Goal: Information Seeking & Learning: Check status

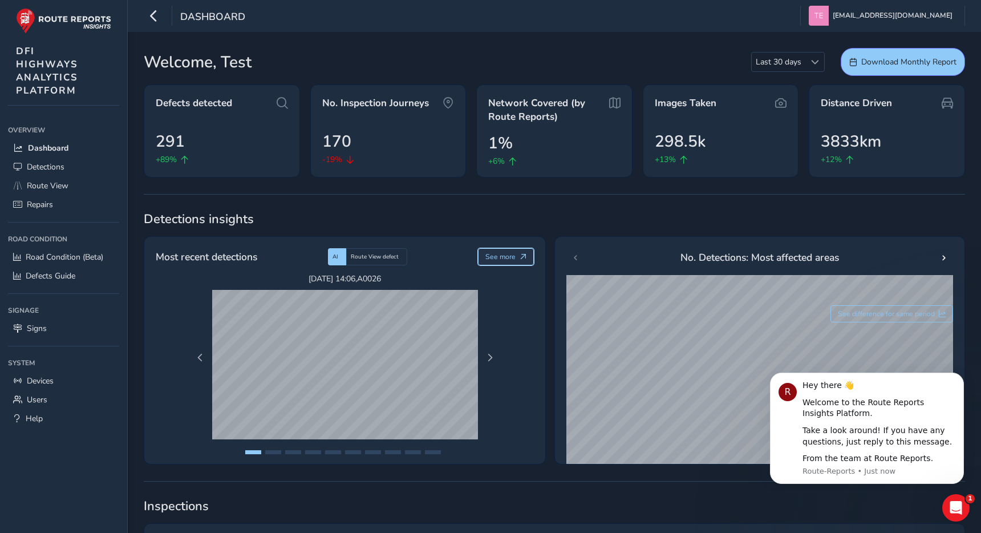
click at [506, 256] on span "See more" at bounding box center [500, 256] width 30 height 9
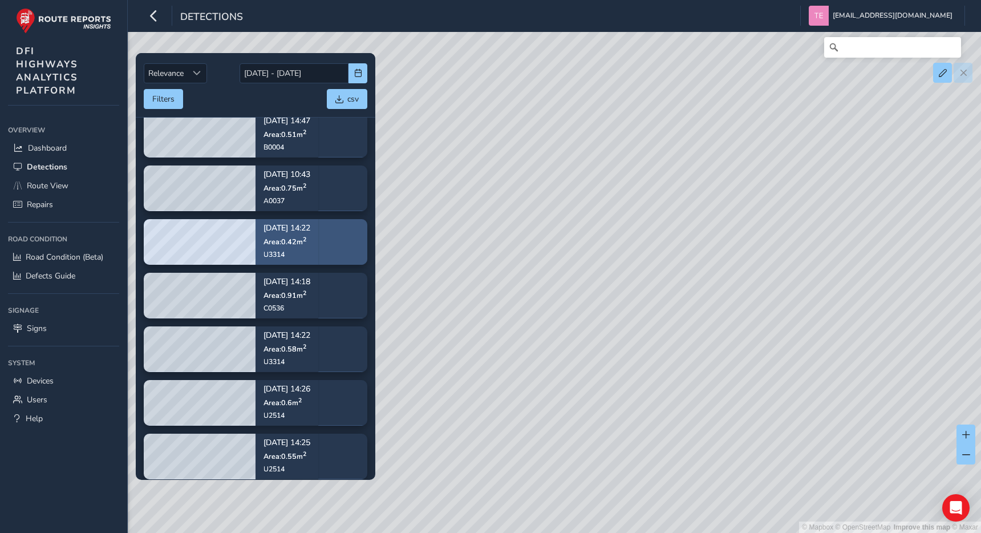
scroll to position [68, 0]
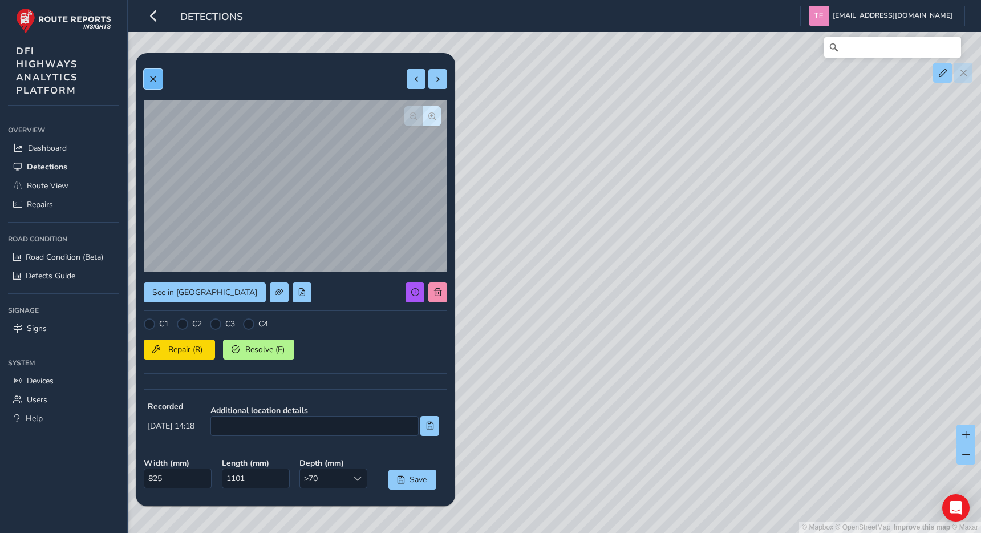
click at [153, 83] on span at bounding box center [153, 79] width 8 height 8
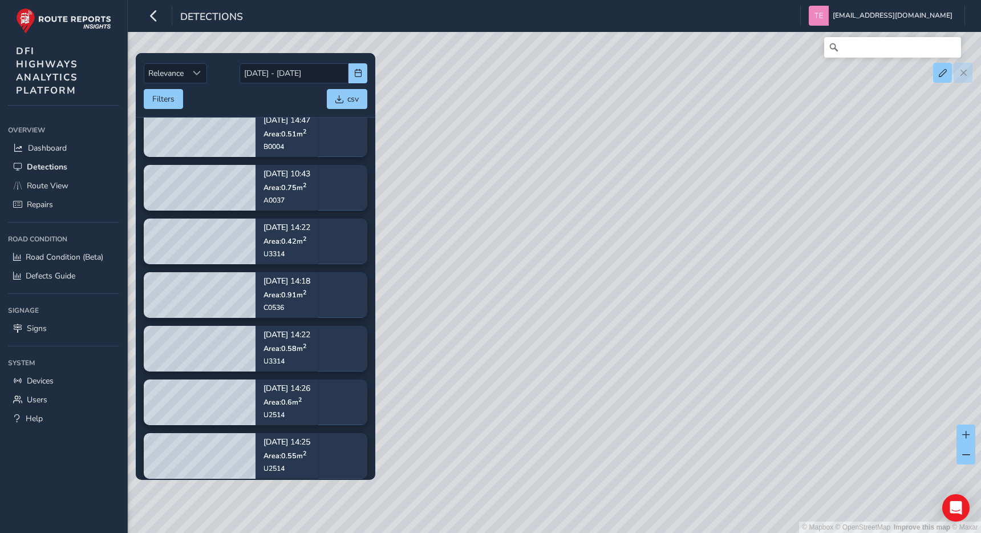
click at [513, 202] on div "© Mapbox © OpenStreetMap Improve this map © Maxar" at bounding box center [490, 266] width 981 height 533
click at [513, 196] on div "© Mapbox © OpenStreetMap Improve this map © Maxar" at bounding box center [490, 266] width 981 height 533
click at [198, 72] on span "Sort by Date" at bounding box center [197, 73] width 8 height 8
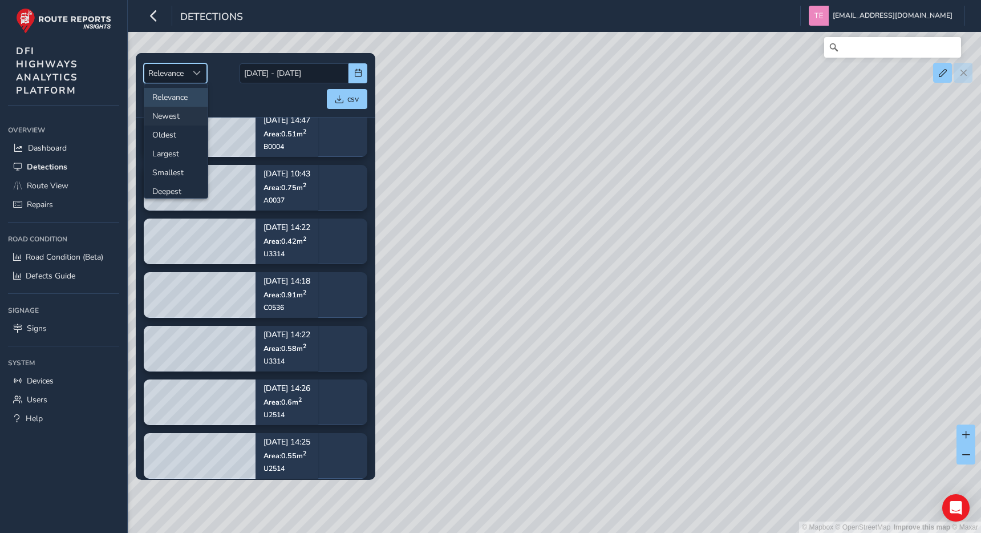
click at [176, 112] on li "Newest" at bounding box center [175, 116] width 63 height 19
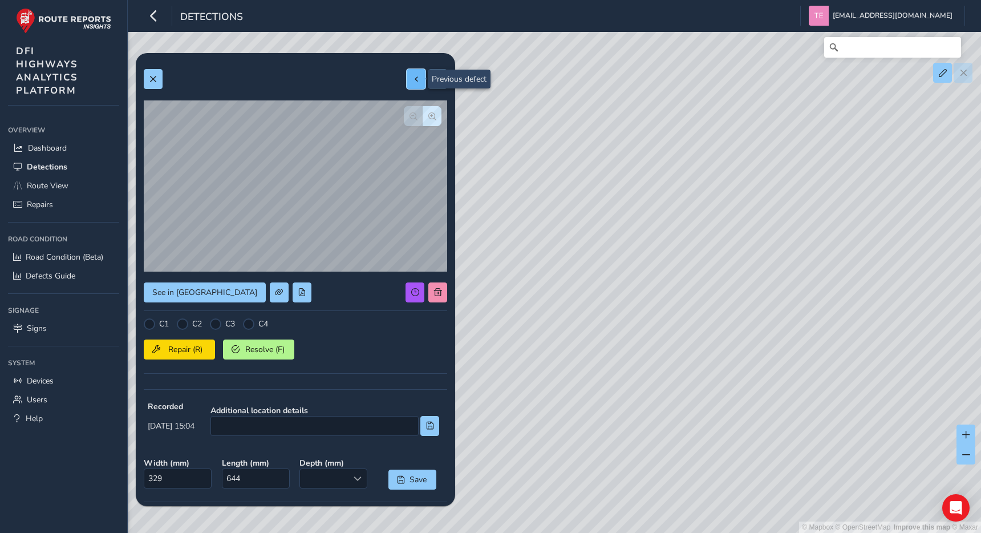
click at [416, 83] on span at bounding box center [416, 79] width 8 height 8
type input "487"
type input "314"
click at [416, 84] on button at bounding box center [416, 79] width 19 height 20
type input "461"
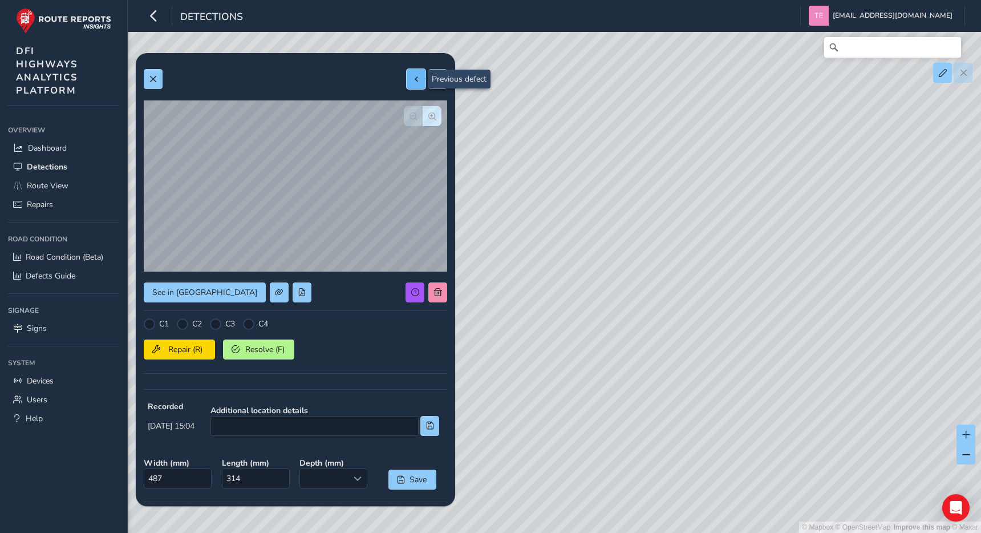
type input "268"
click at [416, 84] on button at bounding box center [416, 79] width 19 height 20
type input "343"
type input "390"
click at [416, 84] on button at bounding box center [416, 79] width 19 height 20
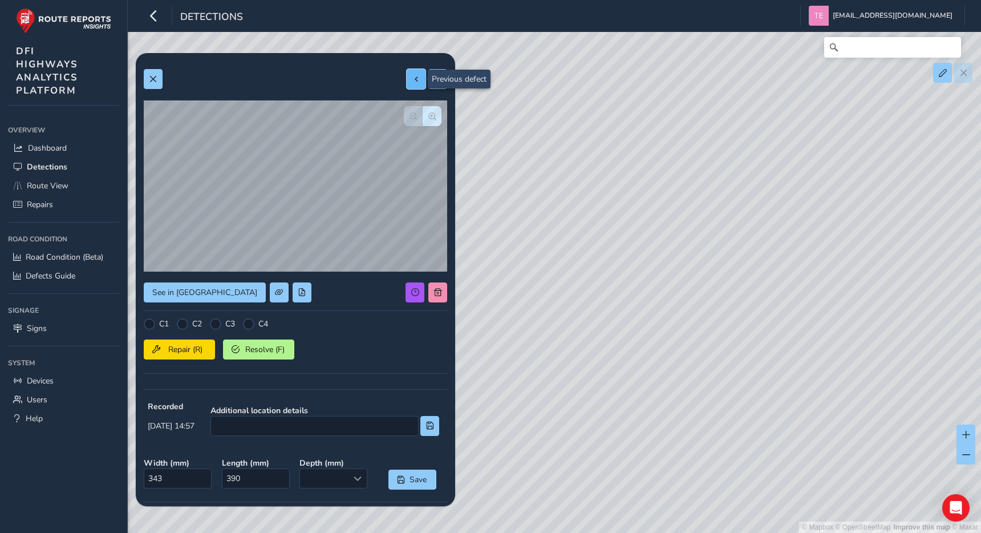
type input "444"
type input "753"
click at [416, 84] on button at bounding box center [416, 79] width 19 height 20
type input "230"
type input "414"
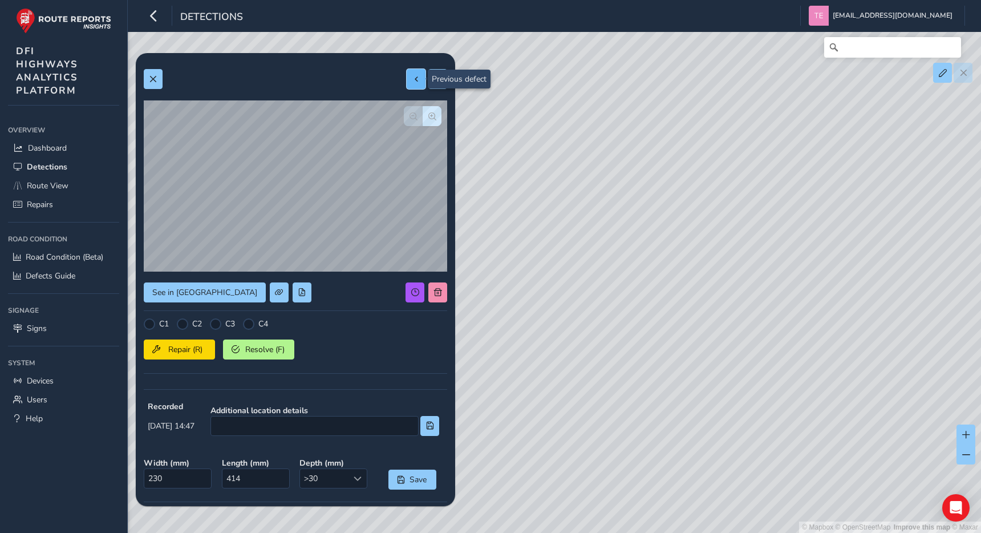
click at [416, 84] on button at bounding box center [416, 79] width 19 height 20
type input "431"
type input "1180"
click at [416, 84] on button at bounding box center [416, 79] width 19 height 20
type input "456"
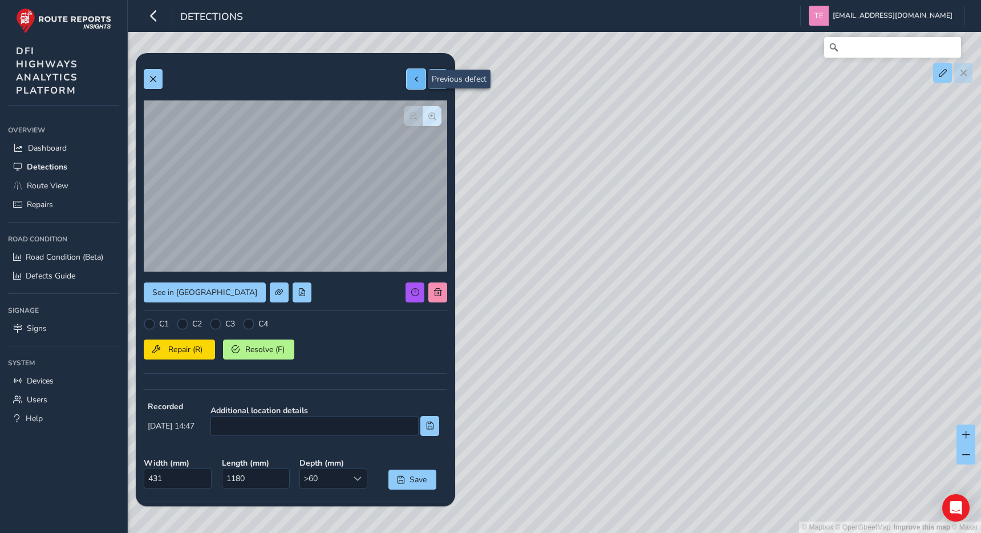
type input "834"
click at [416, 84] on button at bounding box center [416, 79] width 19 height 20
type input "921"
type input "1844"
click at [432, 114] on span "button" at bounding box center [432, 116] width 8 height 8
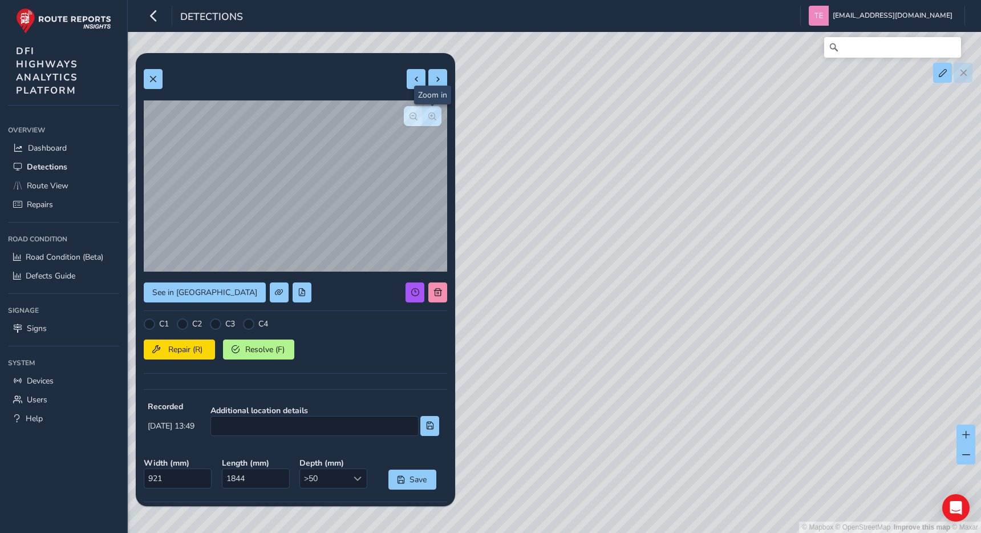
click at [435, 115] on span "button" at bounding box center [432, 116] width 8 height 8
click at [410, 115] on span "button" at bounding box center [414, 116] width 8 height 8
click at [421, 85] on button at bounding box center [416, 79] width 19 height 20
type input "396"
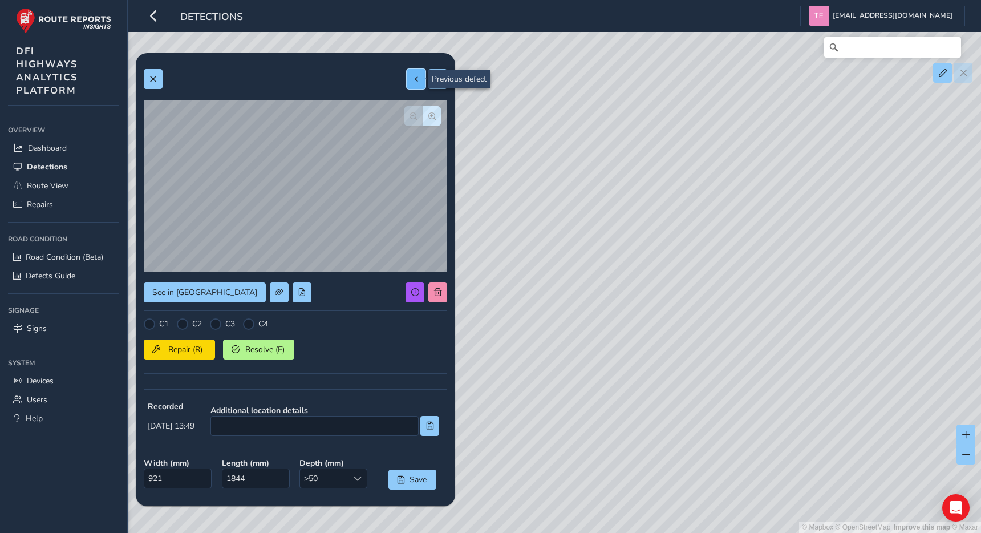
type input "1895"
click at [431, 117] on span "button" at bounding box center [432, 116] width 8 height 8
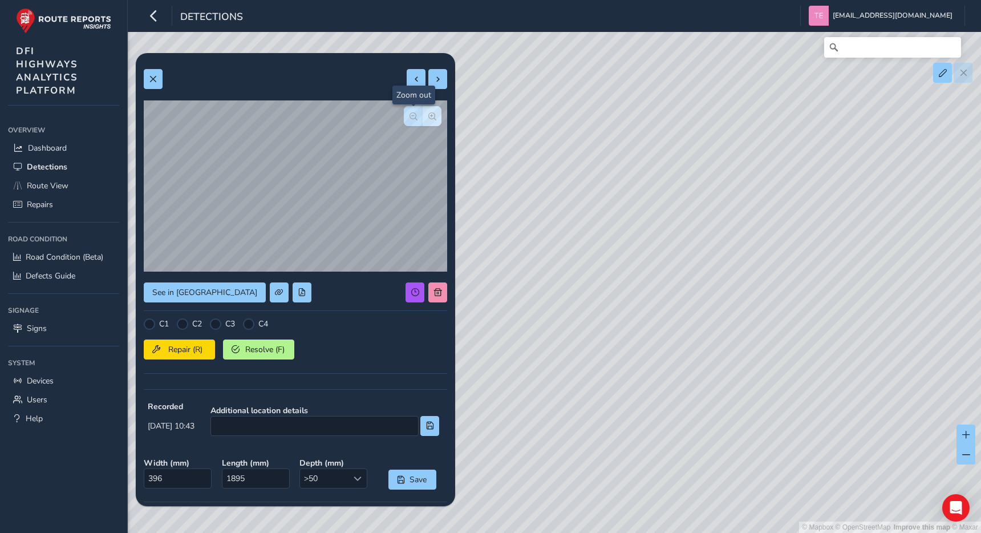
click at [416, 119] on span "button" at bounding box center [414, 116] width 8 height 8
click at [416, 118] on span "button" at bounding box center [414, 116] width 8 height 8
click at [421, 86] on button at bounding box center [416, 79] width 19 height 20
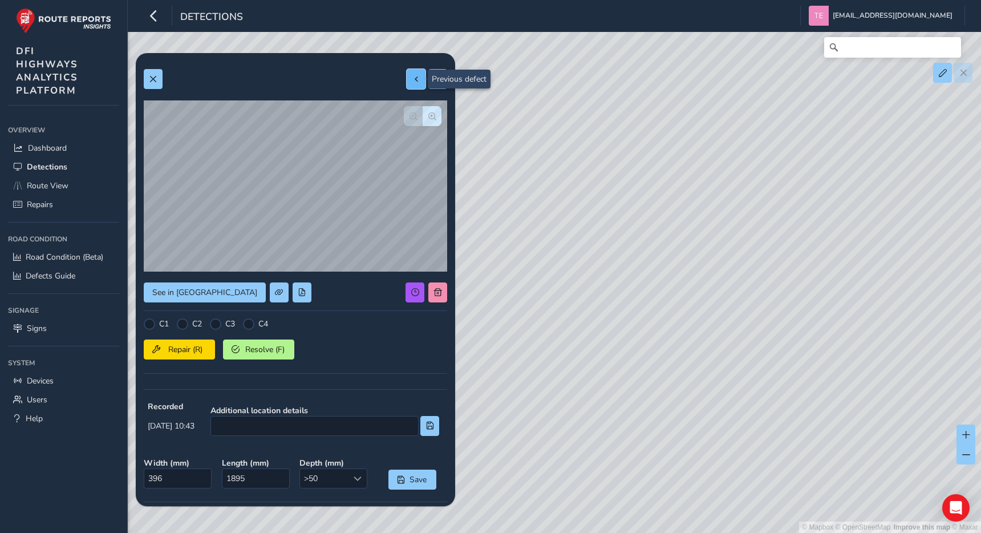
type input "405"
type input "1042"
click at [421, 86] on button at bounding box center [416, 79] width 19 height 20
type input "284"
type input "344"
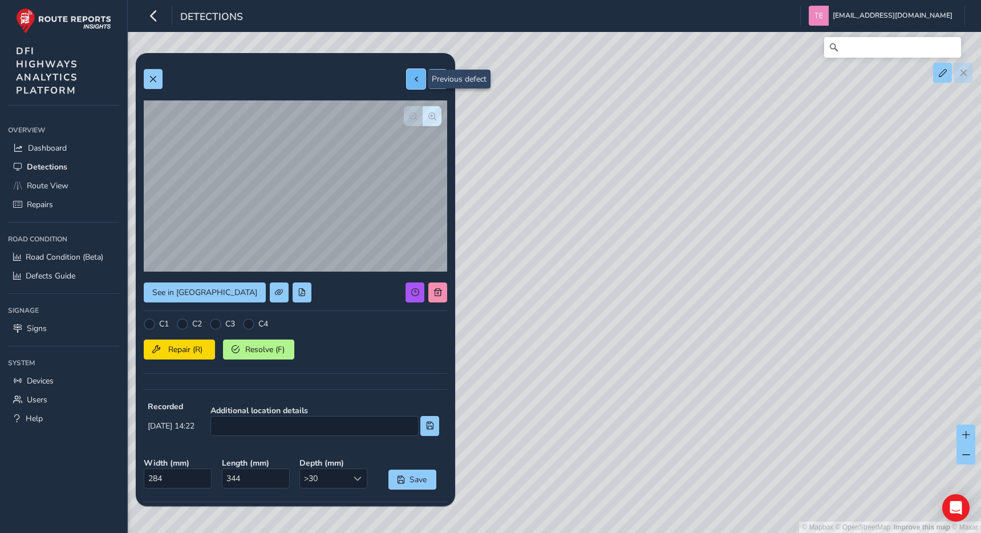
click at [421, 86] on button at bounding box center [416, 79] width 19 height 20
type input "588"
type input "979"
click at [421, 86] on button at bounding box center [416, 79] width 19 height 20
type input "167"
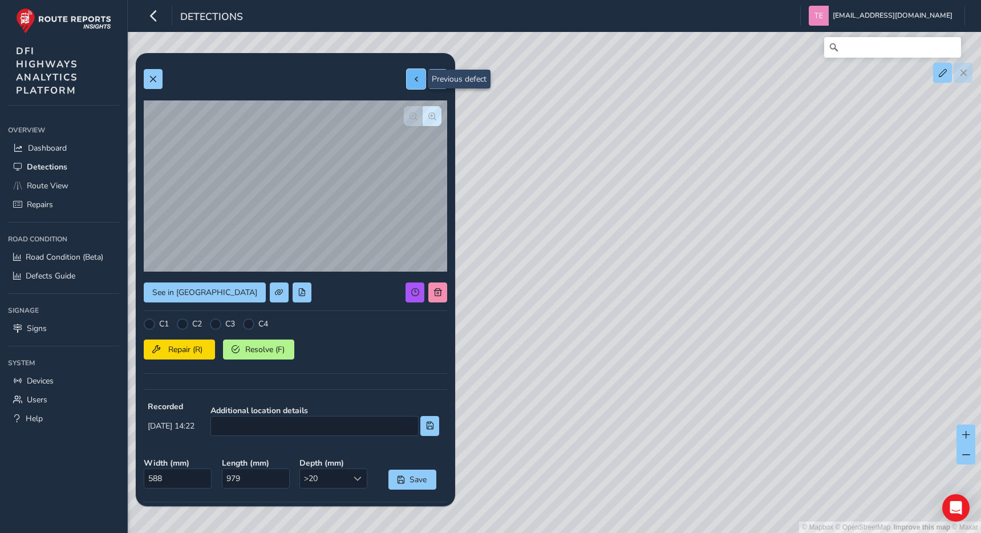
type input "338"
click at [428, 117] on span "button" at bounding box center [432, 116] width 8 height 8
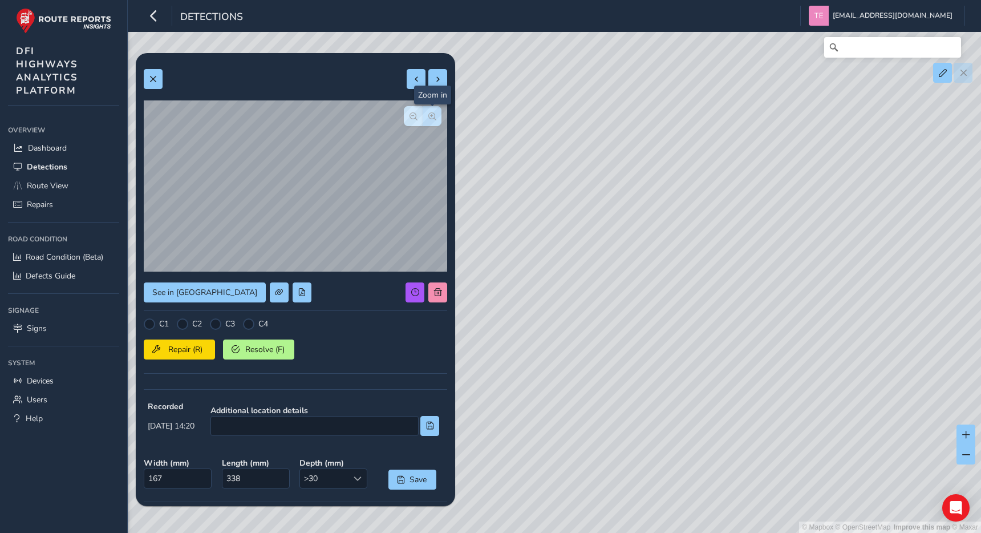
click at [428, 117] on span "button" at bounding box center [432, 116] width 8 height 8
click at [415, 117] on span "button" at bounding box center [414, 116] width 8 height 8
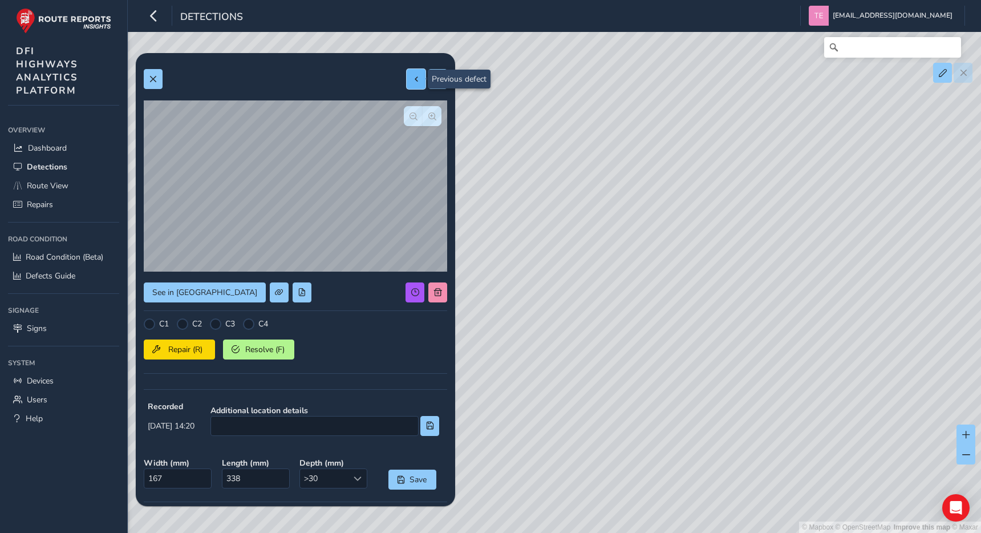
click at [412, 76] on span at bounding box center [416, 79] width 8 height 8
type input "825"
type input "1101"
click at [435, 113] on span "button" at bounding box center [432, 116] width 8 height 8
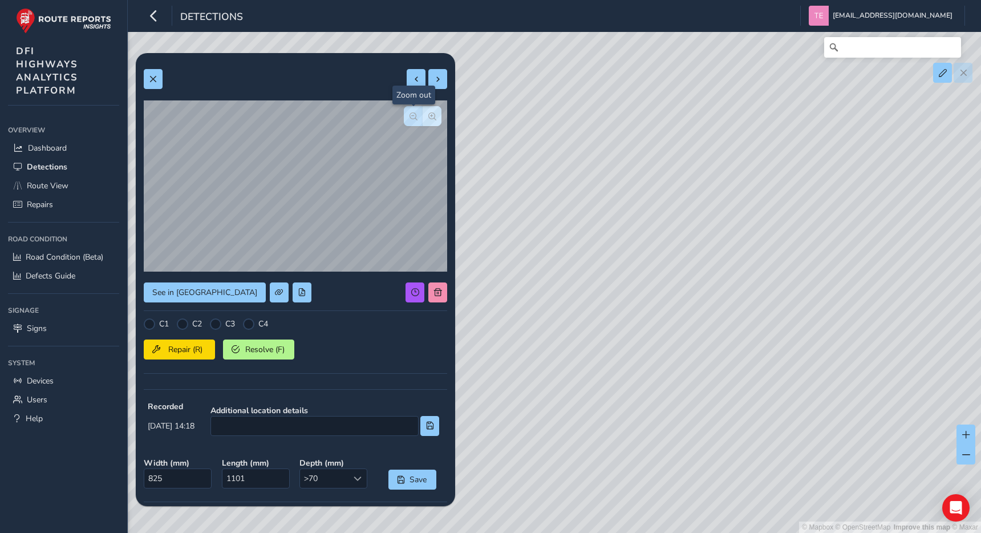
click at [418, 119] on button "button" at bounding box center [413, 116] width 19 height 20
click at [418, 78] on span at bounding box center [416, 79] width 8 height 8
type input "150"
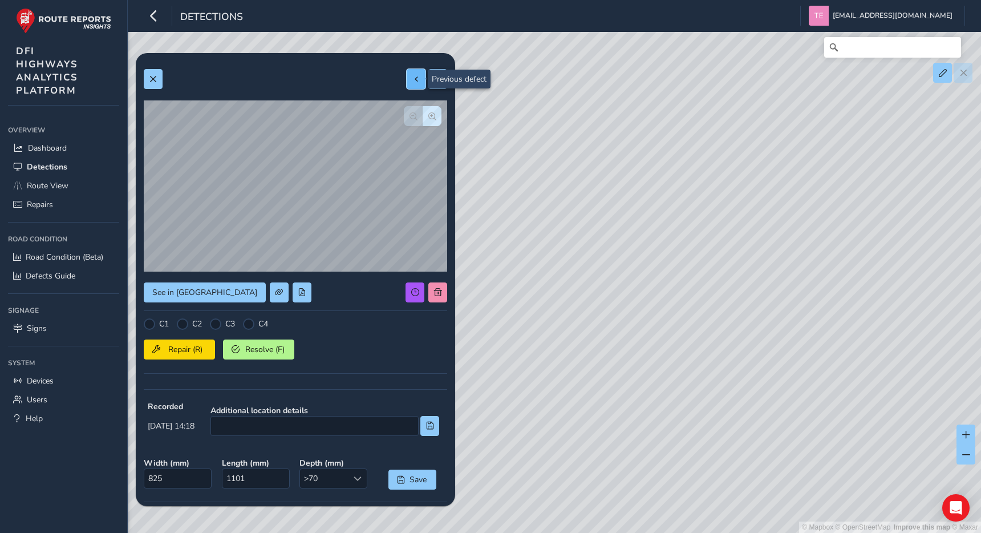
type input "239"
click at [418, 78] on span at bounding box center [416, 79] width 8 height 8
type input "209"
type input "275"
click at [439, 113] on button "button" at bounding box center [432, 116] width 19 height 20
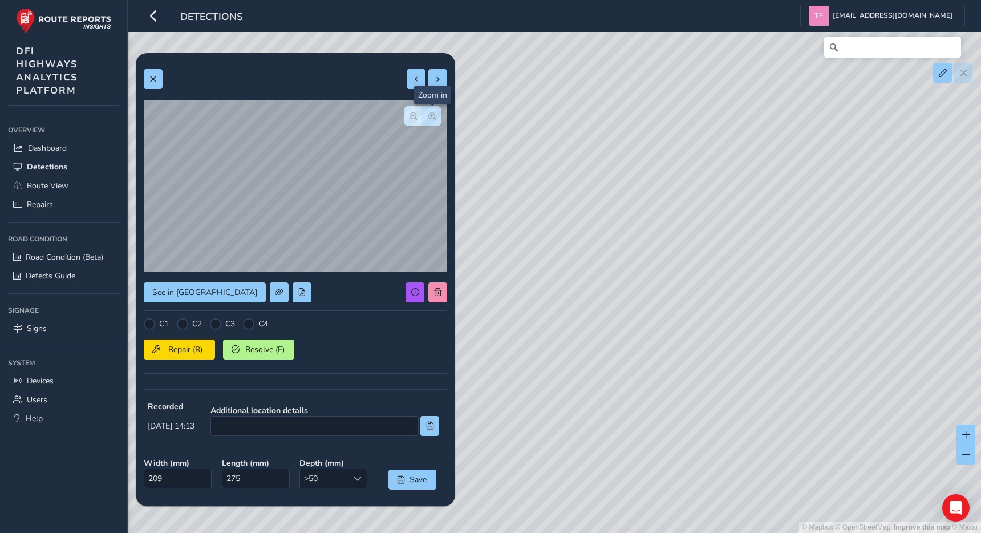
click at [439, 113] on button "button" at bounding box center [432, 116] width 19 height 20
click at [414, 115] on span "button" at bounding box center [414, 116] width 8 height 8
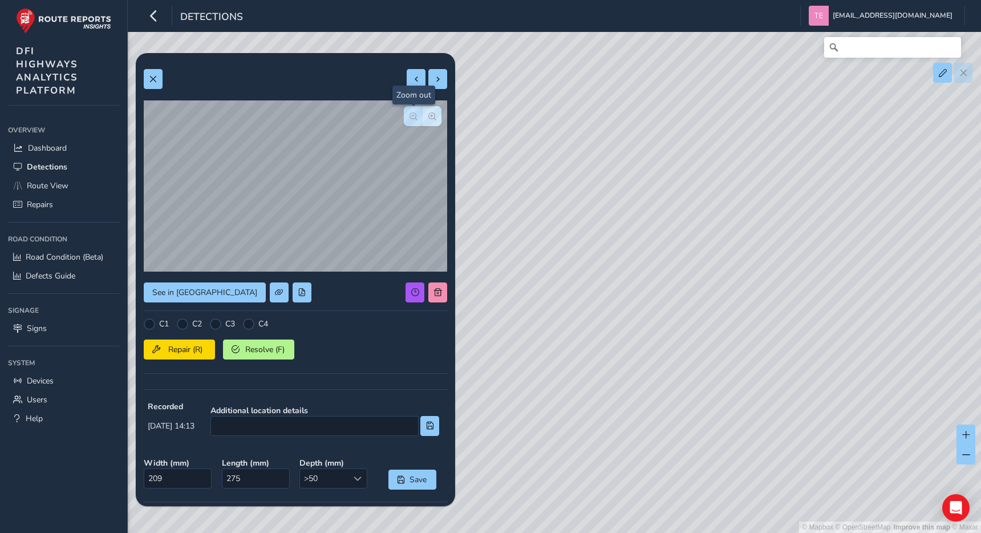
click at [414, 115] on span "button" at bounding box center [414, 116] width 8 height 8
click at [436, 114] on button "button" at bounding box center [432, 116] width 19 height 20
click at [415, 82] on span at bounding box center [416, 79] width 8 height 8
type input "193"
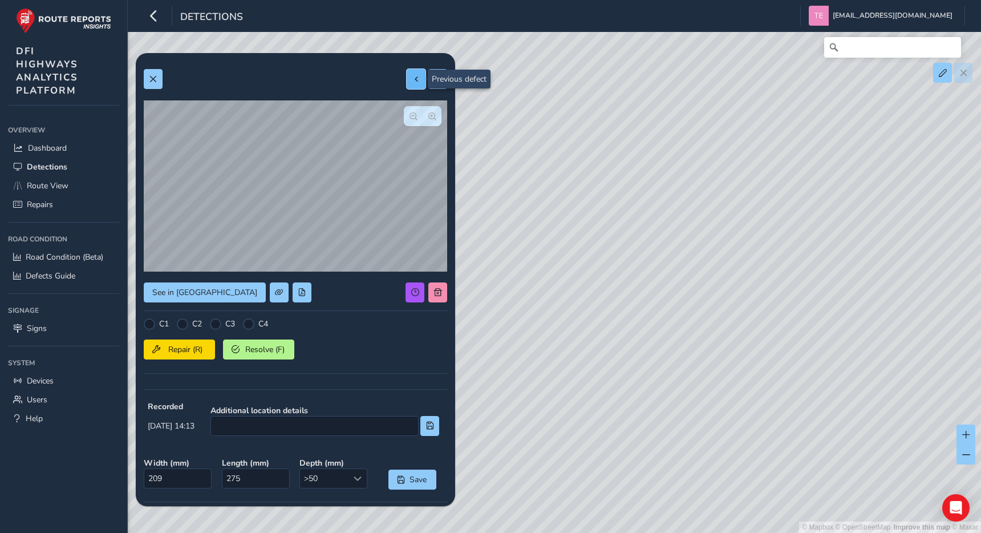
type input "284"
click at [415, 82] on span at bounding box center [416, 79] width 8 height 8
type input "196"
type input "324"
click at [415, 82] on span at bounding box center [416, 79] width 8 height 8
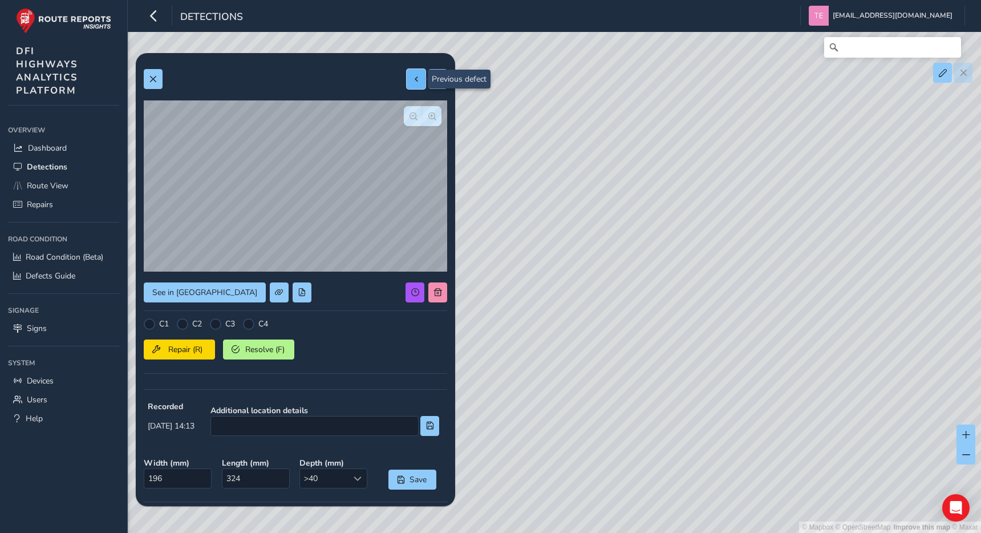
type input "301"
type input "718"
click at [434, 80] on span at bounding box center [438, 79] width 8 height 8
type input "196"
type input "324"
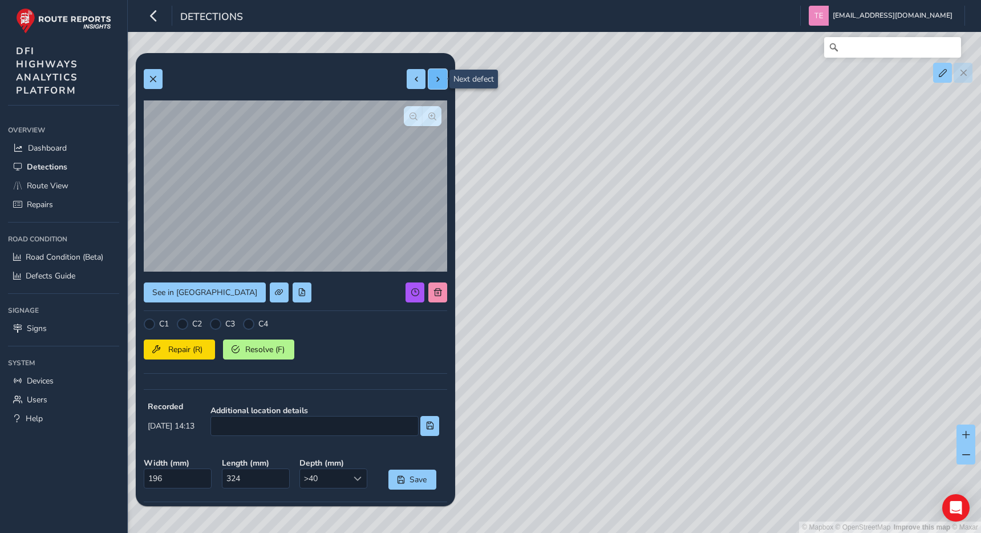
click at [436, 79] on span at bounding box center [438, 79] width 8 height 8
type input "193"
type input "284"
click at [436, 79] on span at bounding box center [438, 79] width 8 height 8
type input "209"
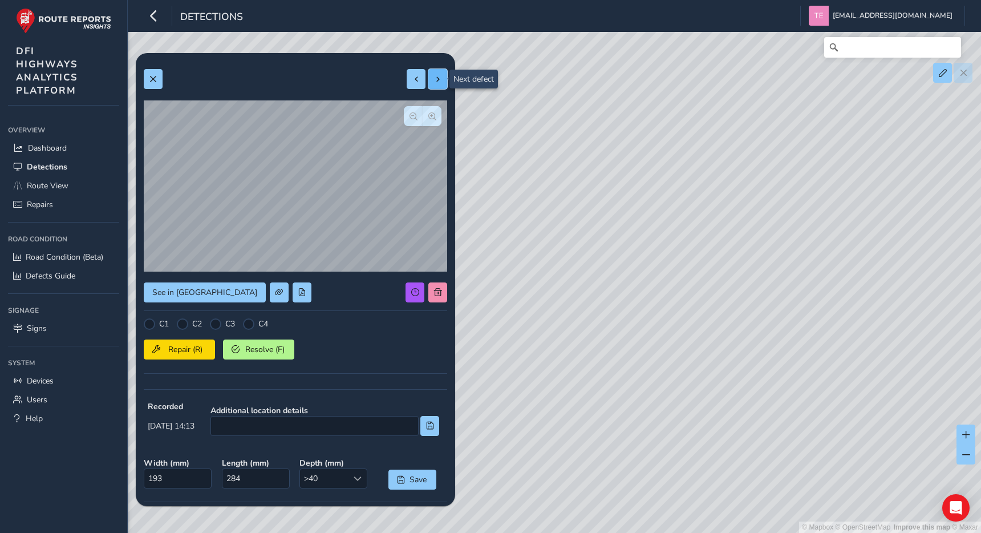
type input "275"
click at [436, 79] on span at bounding box center [438, 79] width 8 height 8
type input "150"
type input "239"
click at [436, 79] on span at bounding box center [438, 79] width 8 height 8
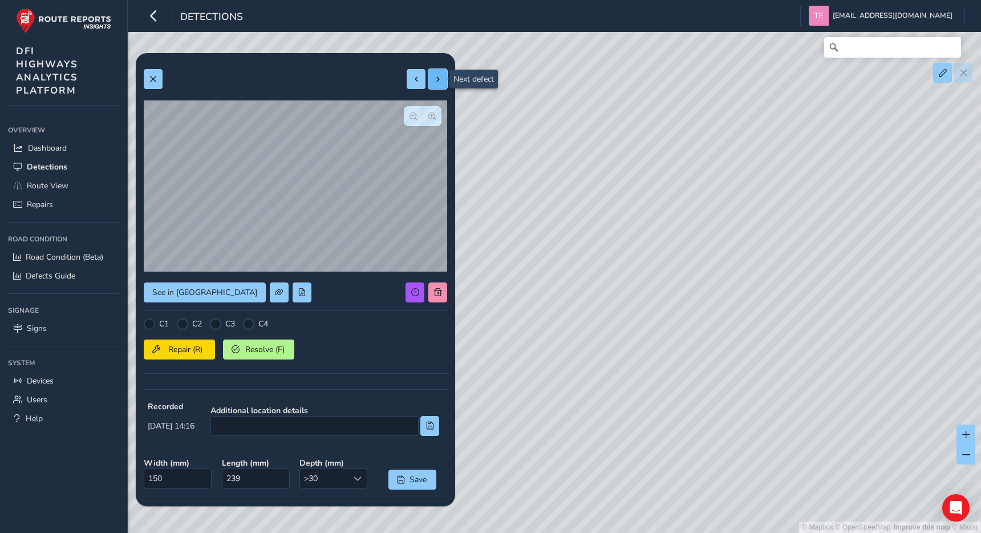
type input "825"
type input "1101"
